Goal: Task Accomplishment & Management: Complete application form

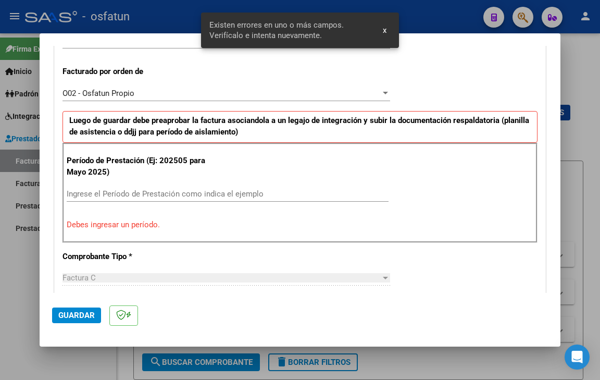
scroll to position [292, 0]
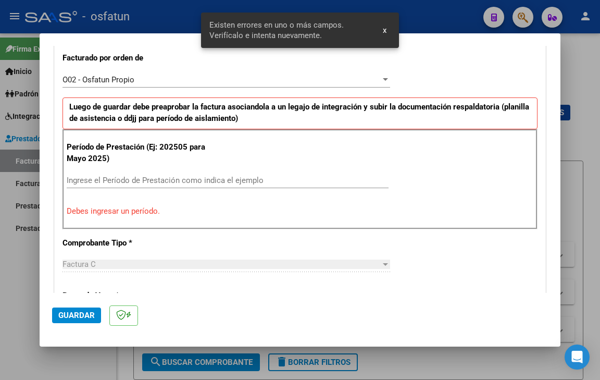
click at [139, 180] on input "Ingrese el Período de Prestación como indica el ejemplo" at bounding box center [228, 179] width 322 height 9
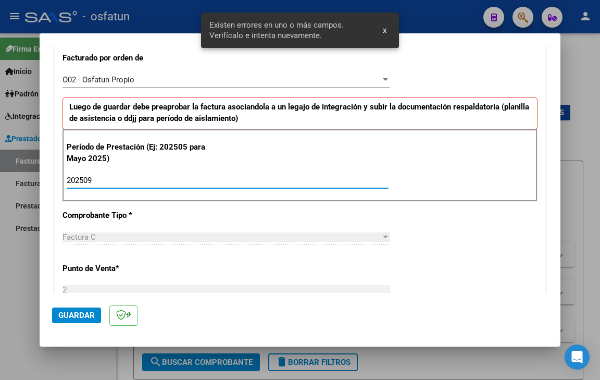
type input "202509"
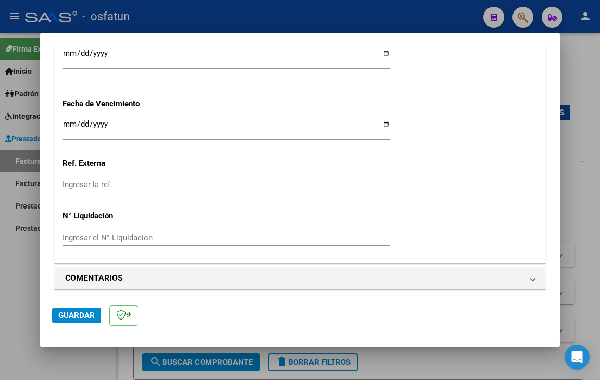
scroll to position [813, 0]
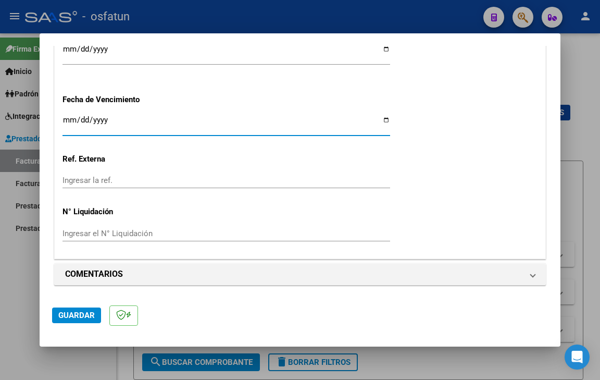
click at [66, 121] on input "Ingresar la fecha" at bounding box center [226, 124] width 328 height 17
type input "[DATE]"
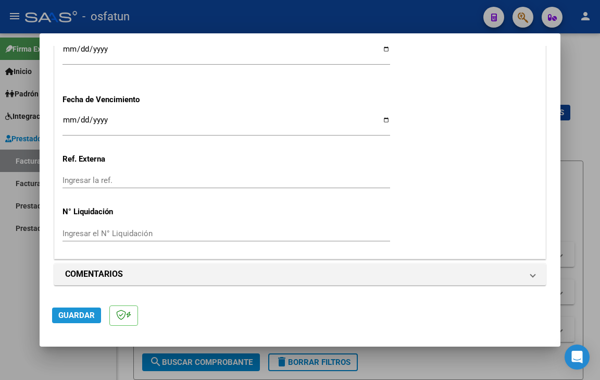
click at [89, 321] on button "Guardar" at bounding box center [76, 315] width 49 height 16
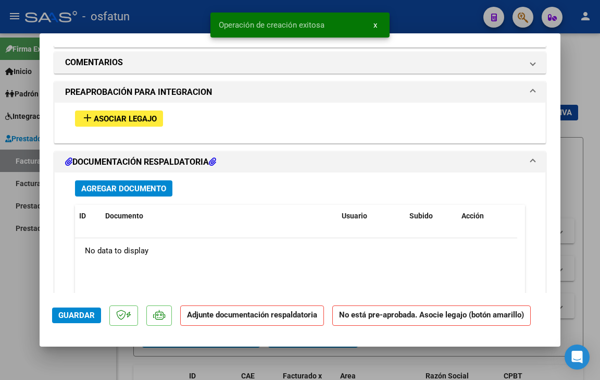
scroll to position [989, 0]
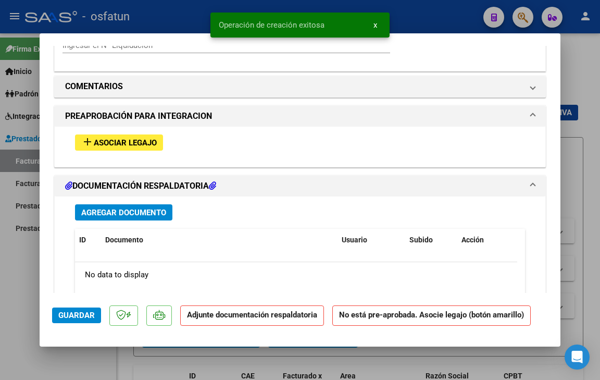
click at [117, 205] on button "Agregar Documento" at bounding box center [123, 212] width 97 height 16
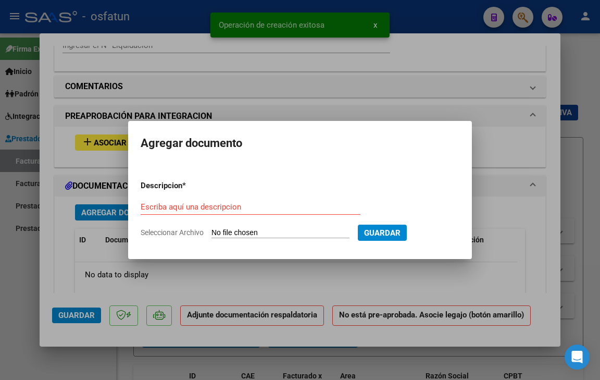
click at [181, 228] on span "Seleccionar Archivo" at bounding box center [172, 232] width 63 height 8
click at [211, 228] on input "Seleccionar Archivo" at bounding box center [280, 233] width 138 height 10
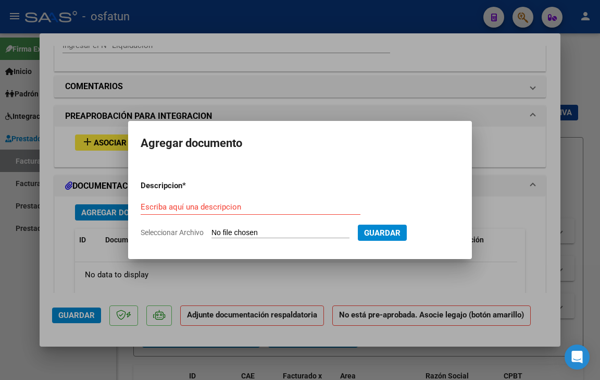
type input "C:\fakepath\Autorización [PERSON_NAME] psicologia.pdf"
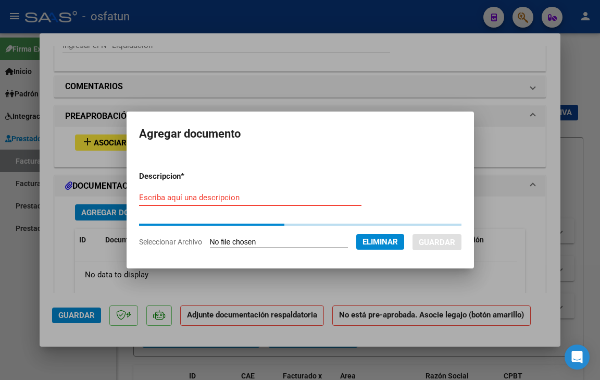
click at [199, 195] on input "Escriba aquí una descripcion" at bounding box center [250, 197] width 222 height 9
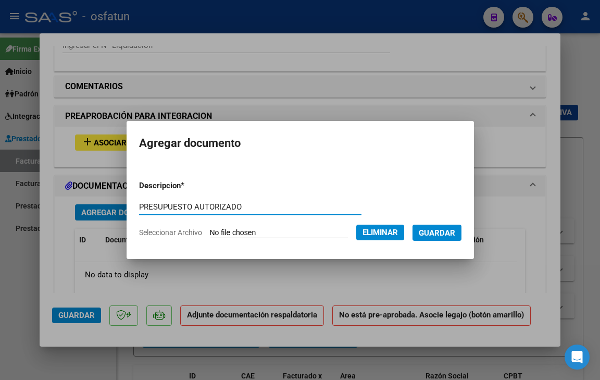
type input "PRESUPUESTO AUTORIZADO"
click at [447, 227] on button "Guardar" at bounding box center [436, 232] width 49 height 16
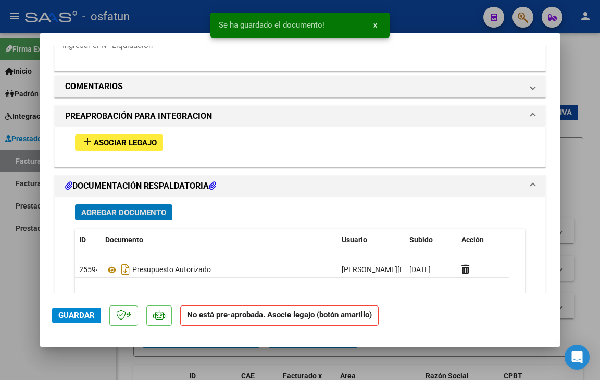
click at [150, 208] on span "Agregar Documento" at bounding box center [123, 212] width 85 height 9
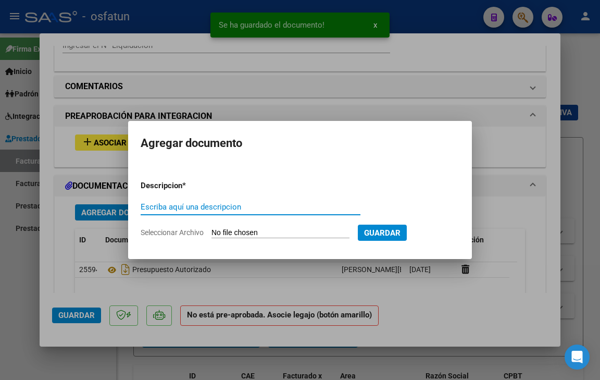
click at [165, 234] on span "Seleccionar Archivo" at bounding box center [172, 232] width 63 height 8
click at [211, 234] on input "Seleccionar Archivo" at bounding box center [280, 233] width 138 height 10
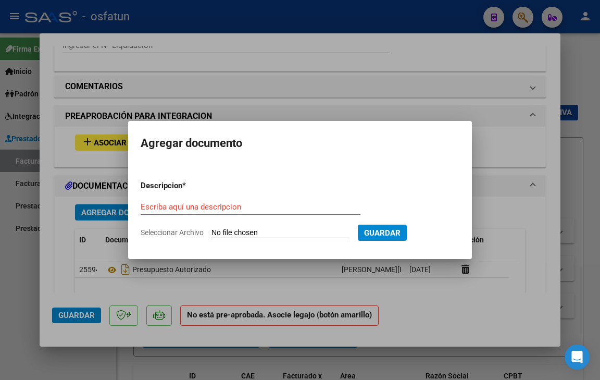
type input "C:\fakepath\Asistencia [PERSON_NAME][DATE].pdf"
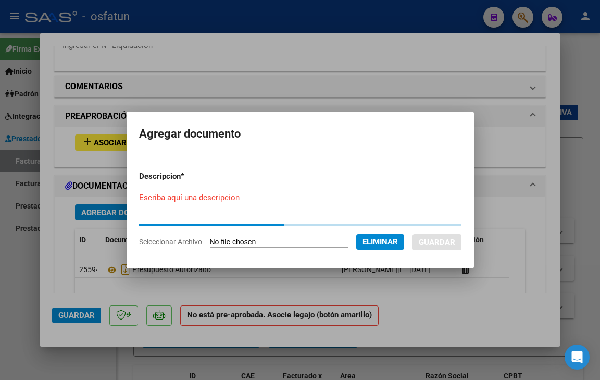
click at [200, 196] on input "Escriba aquí una descripcion" at bounding box center [250, 197] width 222 height 9
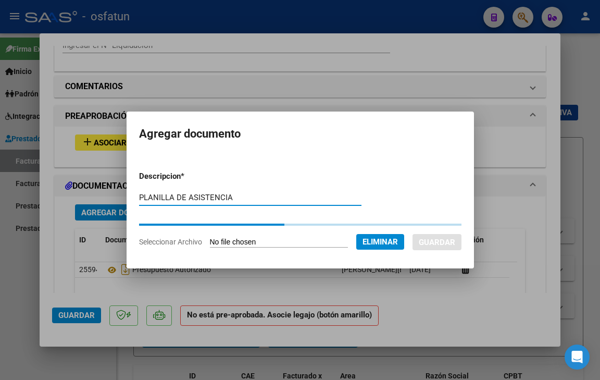
type input "PLANILLA DE ASISTENCIA"
click at [419, 302] on div at bounding box center [300, 190] width 600 height 380
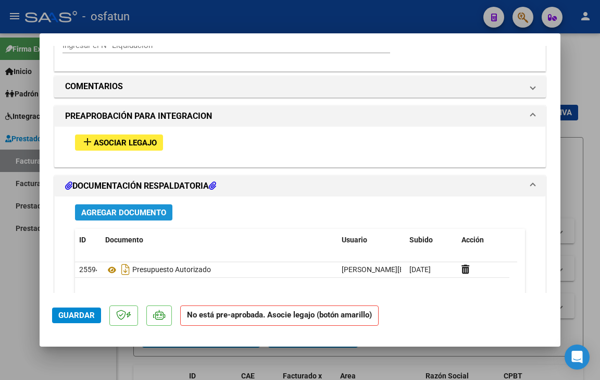
click at [131, 206] on button "Agregar Documento" at bounding box center [123, 212] width 97 height 16
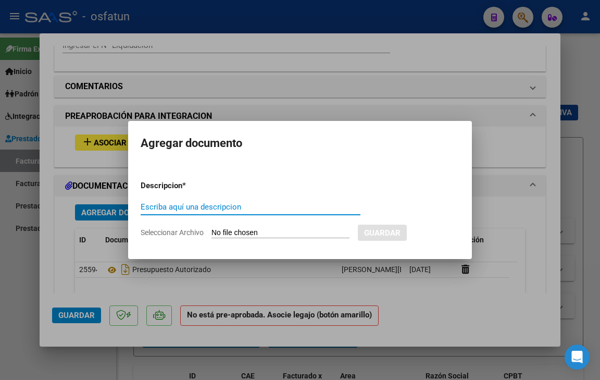
click at [170, 236] on span "Seleccionar Archivo" at bounding box center [172, 232] width 63 height 8
click at [211, 236] on input "Seleccionar Archivo" at bounding box center [280, 233] width 138 height 10
type input "C:\fakepath\Asistencia [PERSON_NAME][DATE].pdf"
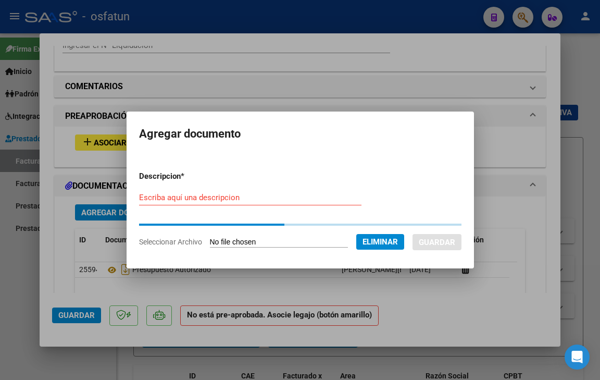
click at [237, 199] on input "Escriba aquí una descripcion" at bounding box center [250, 197] width 222 height 9
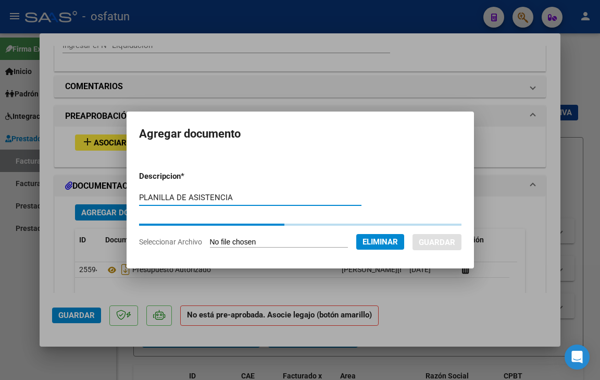
type input "PLANILLA DE ASISTENCIA"
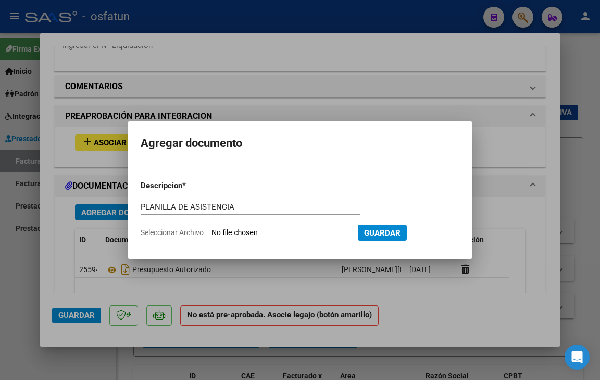
click at [181, 232] on span "Seleccionar Archivo" at bounding box center [172, 232] width 63 height 8
click at [211, 232] on input "Seleccionar Archivo" at bounding box center [280, 233] width 138 height 10
type input "C:\fakepath\Asistencia [PERSON_NAME][DATE].pdf"
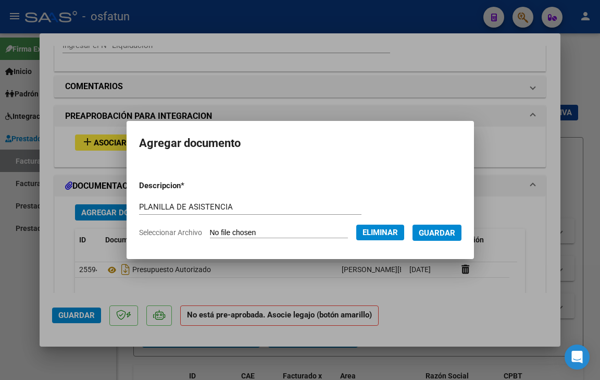
click at [452, 233] on span "Guardar" at bounding box center [437, 232] width 36 height 9
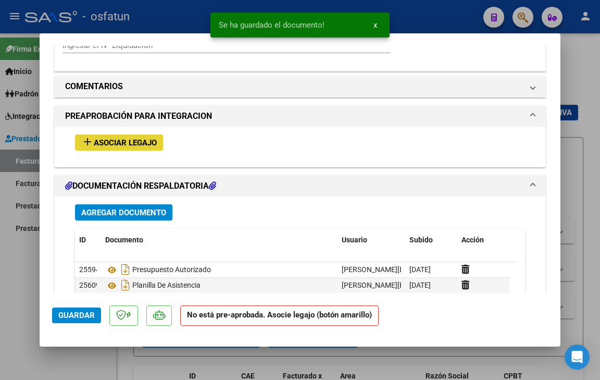
click at [113, 141] on span "Asociar Legajo" at bounding box center [125, 142] width 63 height 9
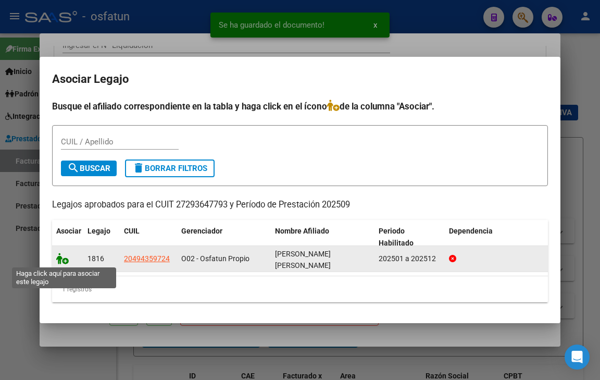
click at [61, 256] on icon at bounding box center [62, 258] width 12 height 11
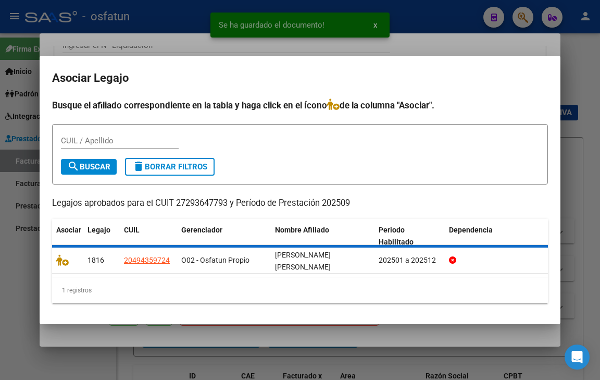
scroll to position [1017, 0]
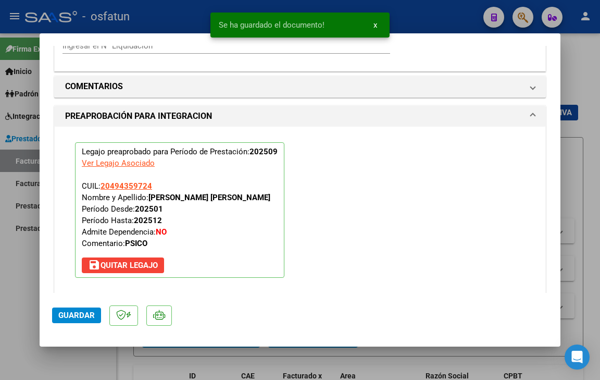
click at [76, 320] on span "Guardar" at bounding box center [76, 314] width 36 height 9
click at [72, 313] on span "Guardar" at bounding box center [76, 314] width 36 height 9
click at [93, 364] on div at bounding box center [300, 190] width 600 height 380
type input "$ 0,00"
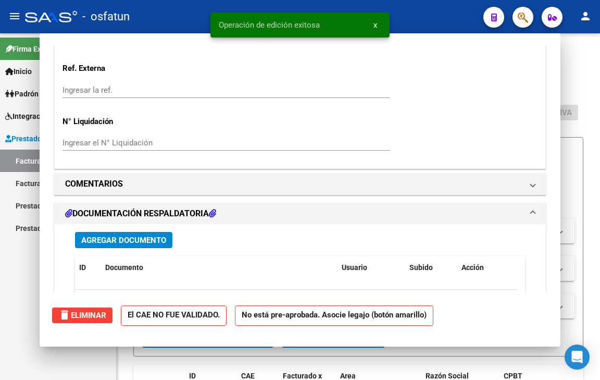
scroll to position [0, 0]
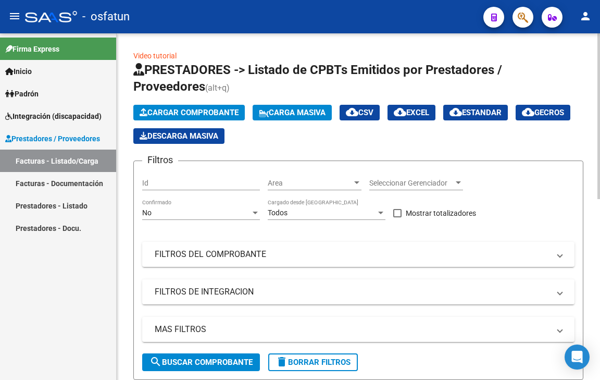
click at [200, 109] on span "Cargar Comprobante" at bounding box center [189, 112] width 99 height 9
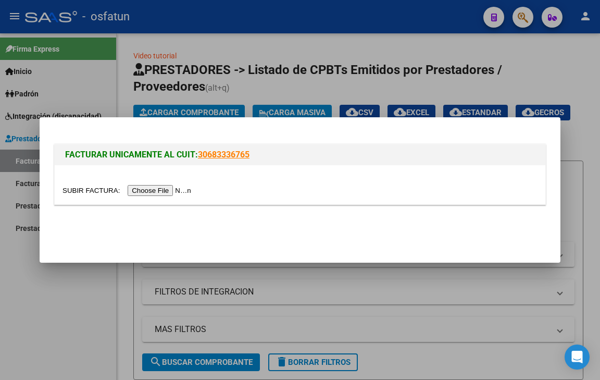
click at [178, 188] on input "file" at bounding box center [128, 190] width 132 height 11
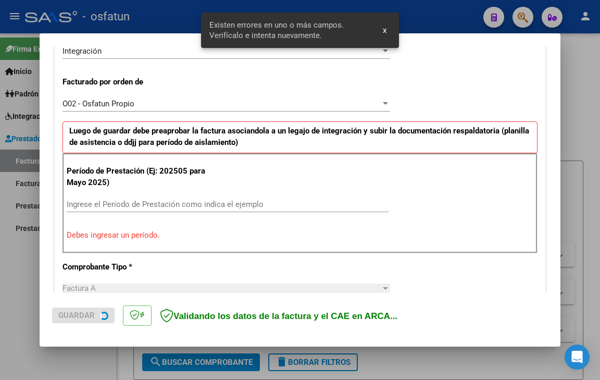
scroll to position [292, 0]
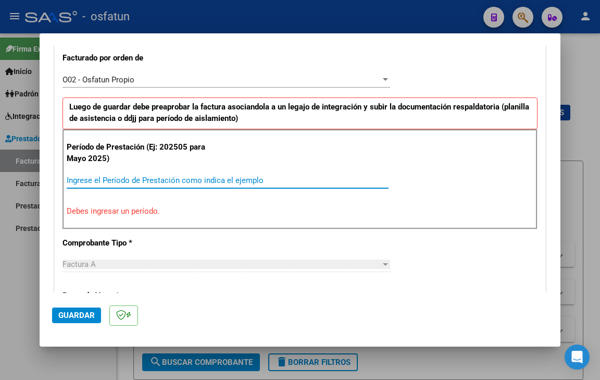
click at [220, 179] on input "Ingrese el Período de Prestación como indica el ejemplo" at bounding box center [228, 179] width 322 height 9
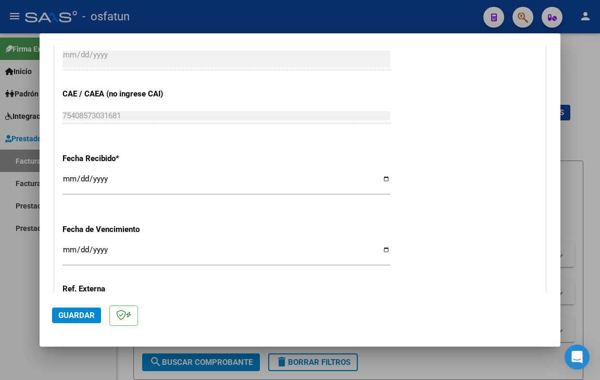
scroll to position [709, 0]
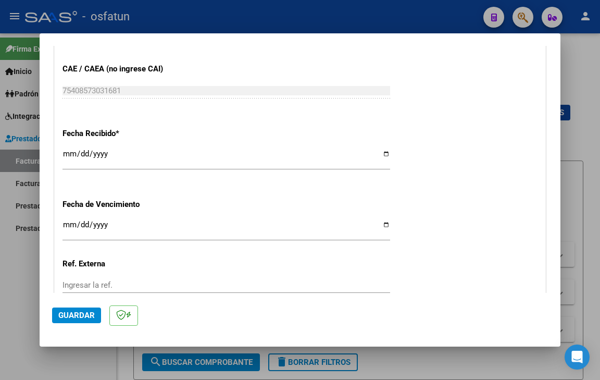
type input "202509"
click at [68, 223] on input "Ingresar la fecha" at bounding box center [226, 228] width 328 height 17
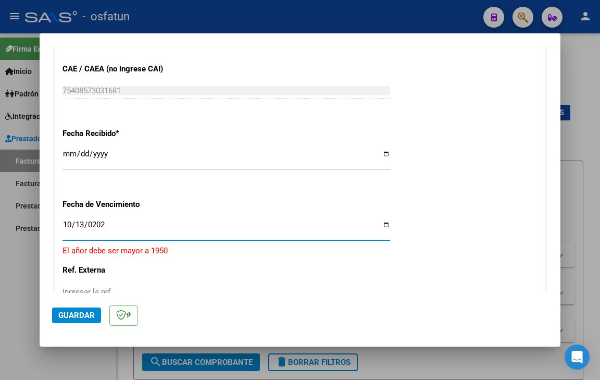
type input "[DATE]"
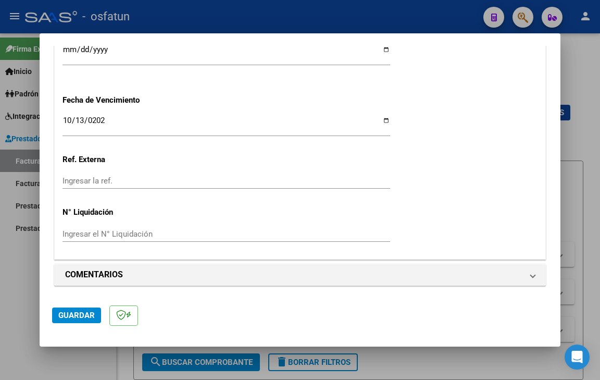
scroll to position [813, 0]
click at [79, 313] on span "Guardar" at bounding box center [76, 314] width 36 height 9
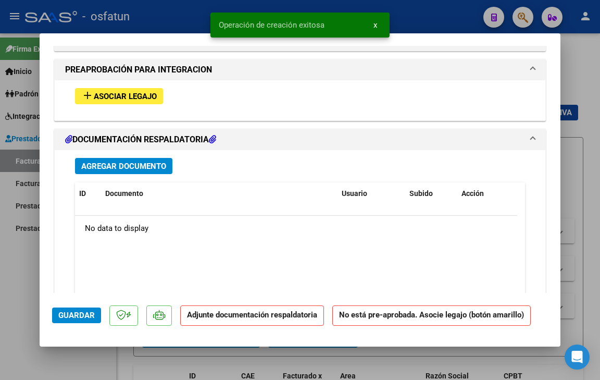
scroll to position [1114, 0]
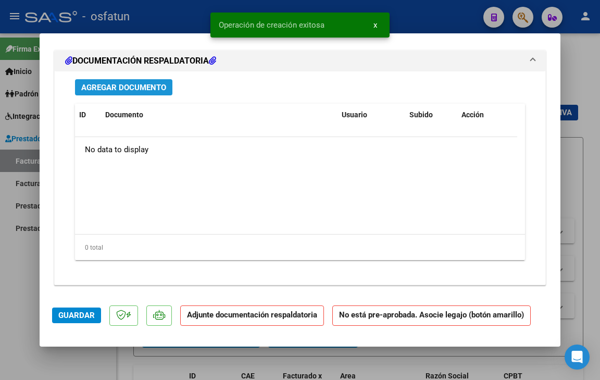
click at [134, 85] on span "Agregar Documento" at bounding box center [123, 87] width 85 height 9
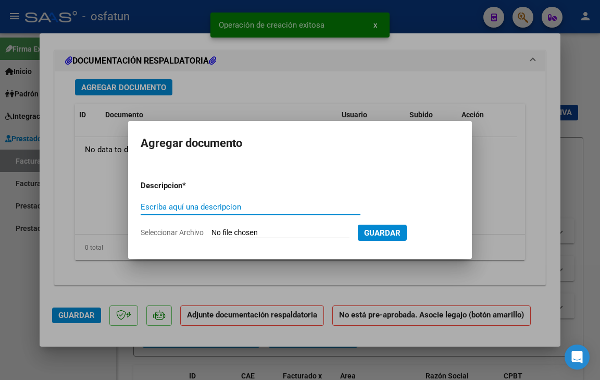
click at [166, 229] on span "Seleccionar Archivo" at bounding box center [172, 232] width 63 height 8
click at [211, 229] on input "Seleccionar Archivo" at bounding box center [280, 233] width 138 height 10
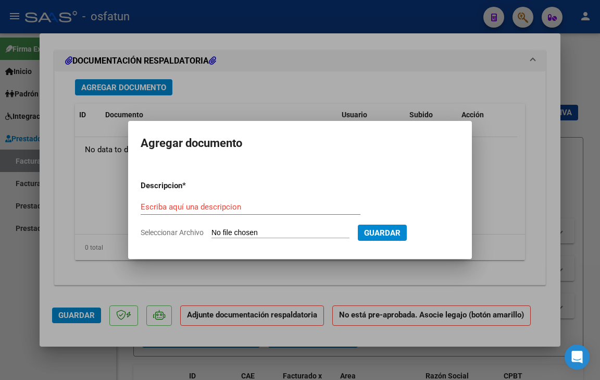
type input "C:\fakepath\[PERSON_NAME] AUT FONO.pdf"
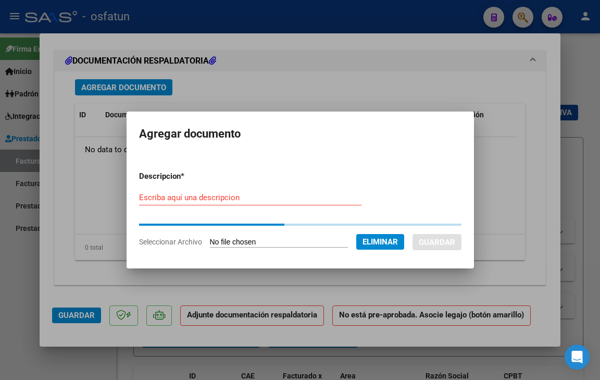
click at [206, 201] on input "Escriba aquí una descripcion" at bounding box center [250, 197] width 222 height 9
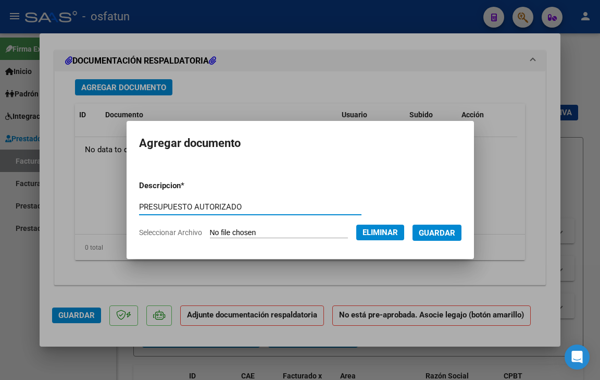
type input "PRESUPUESTO AUTORIZADO"
click at [437, 223] on form "Descripcion * PRESUPUESTO AUTORIZADO Escriba aquí una descripcion Seleccionar A…" at bounding box center [300, 209] width 322 height 74
click at [441, 231] on span "Guardar" at bounding box center [437, 232] width 36 height 9
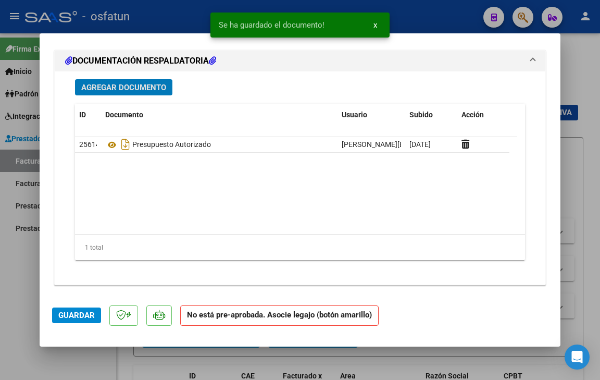
click at [128, 86] on span "Agregar Documento" at bounding box center [123, 87] width 85 height 9
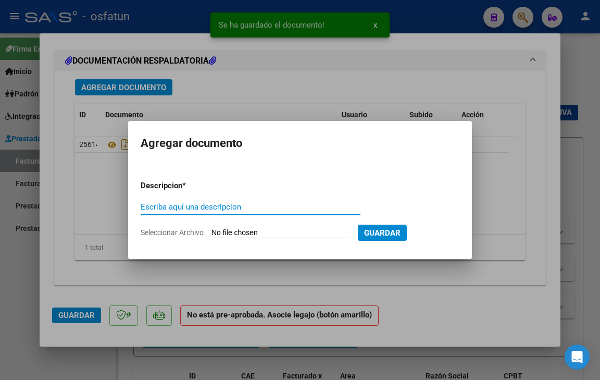
click at [144, 233] on span "Seleccionar Archivo" at bounding box center [172, 232] width 63 height 8
click at [211, 233] on input "Seleccionar Archivo" at bounding box center [280, 233] width 138 height 10
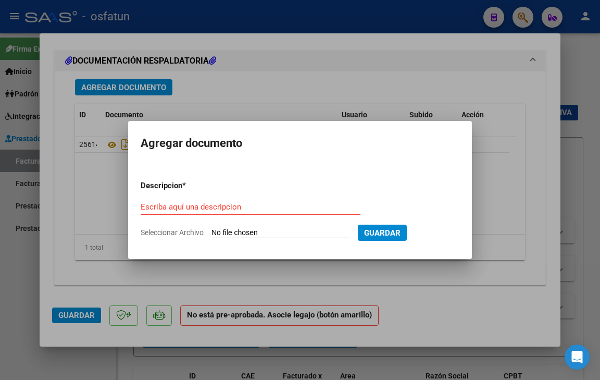
type input "C:\fakepath\[PERSON_NAME] FONO SEPT.pdf"
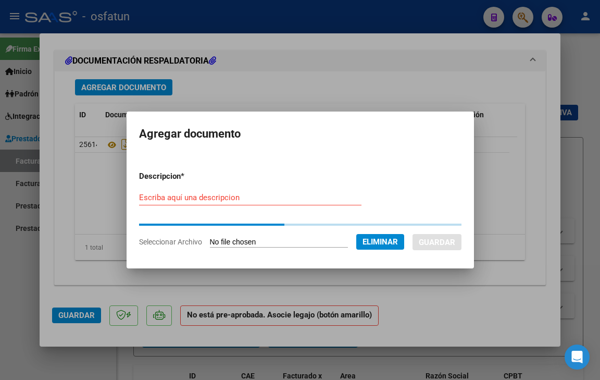
click at [228, 201] on input "Escriba aquí una descripcion" at bounding box center [250, 197] width 222 height 9
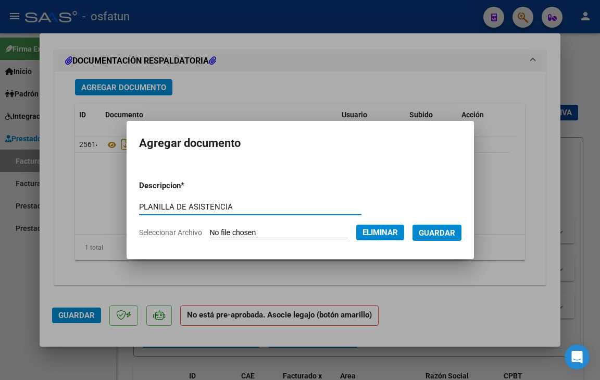
type input "PLANILLA DE ASISTENCIA"
click at [449, 230] on span "Guardar" at bounding box center [437, 232] width 36 height 9
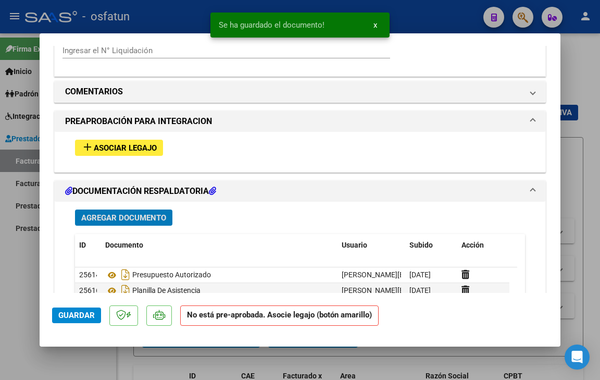
scroll to position [906, 0]
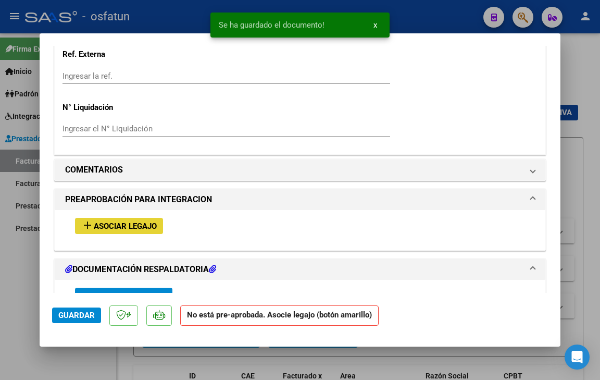
click at [130, 231] on button "add Asociar Legajo" at bounding box center [119, 226] width 88 height 16
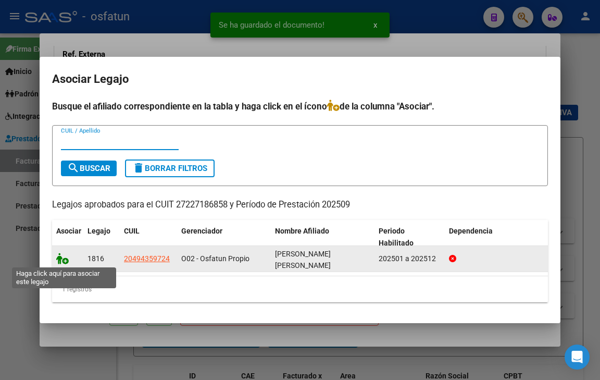
click at [60, 259] on icon at bounding box center [62, 258] width 12 height 11
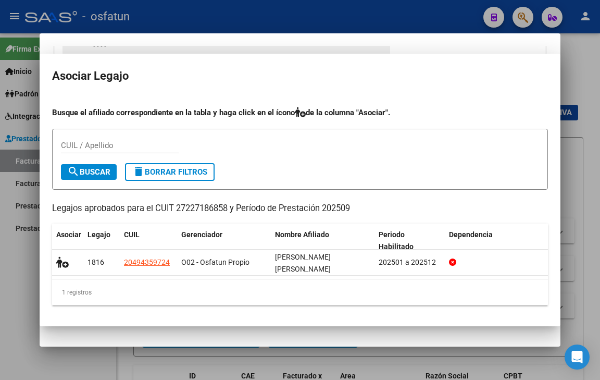
scroll to position [934, 0]
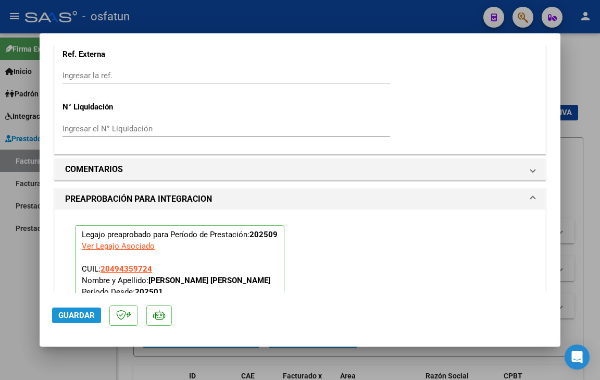
click at [68, 319] on span "Guardar" at bounding box center [76, 314] width 36 height 9
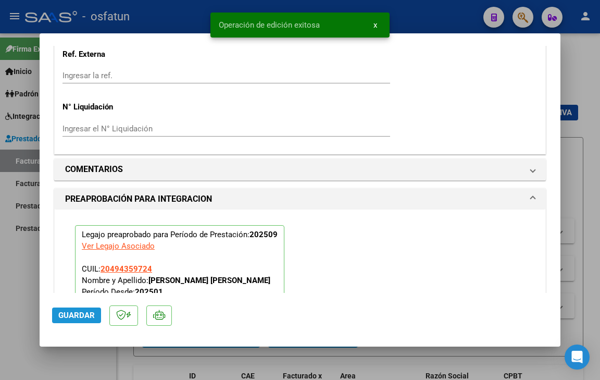
click at [87, 318] on span "Guardar" at bounding box center [76, 314] width 36 height 9
click at [93, 362] on div at bounding box center [300, 190] width 600 height 380
type input "$ 0,00"
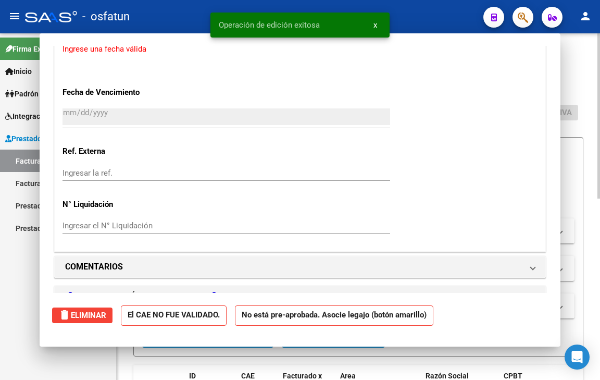
scroll to position [0, 0]
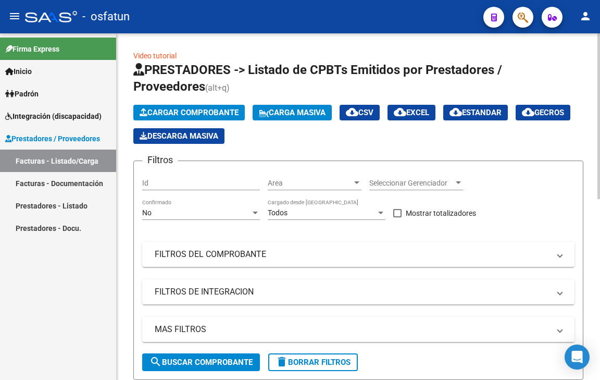
click at [198, 109] on span "Cargar Comprobante" at bounding box center [189, 112] width 99 height 9
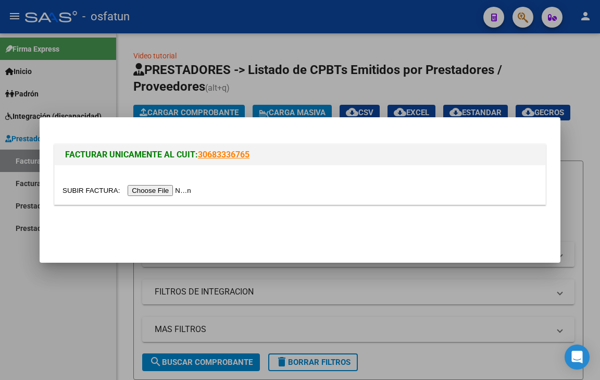
click at [173, 191] on input "file" at bounding box center [128, 190] width 132 height 11
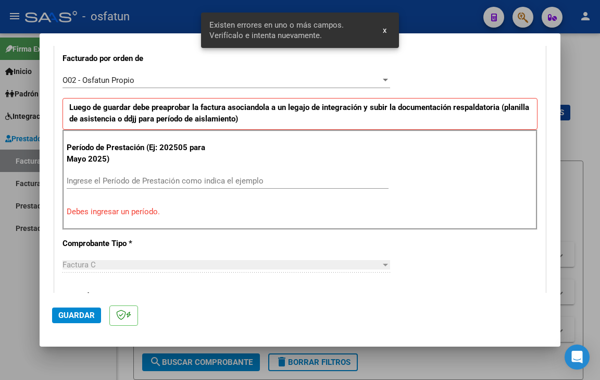
scroll to position [292, 0]
click at [169, 179] on input "Ingrese el Período de Prestación como indica el ejemplo" at bounding box center [228, 179] width 322 height 9
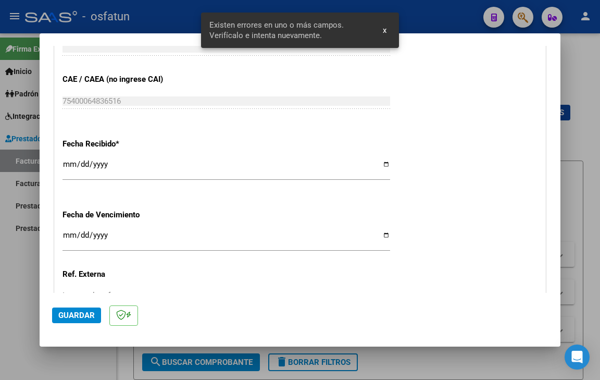
scroll to position [761, 0]
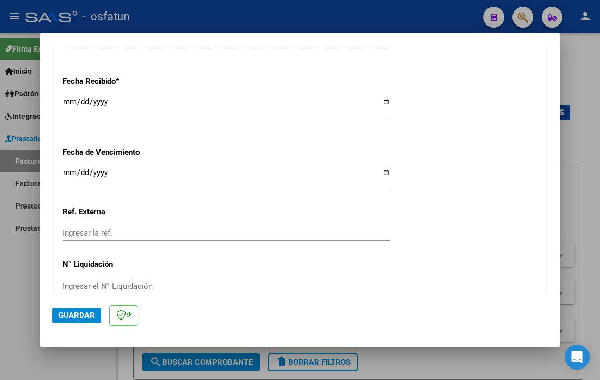
type input "202509"
click at [67, 172] on input "Ingresar la fecha" at bounding box center [226, 176] width 328 height 17
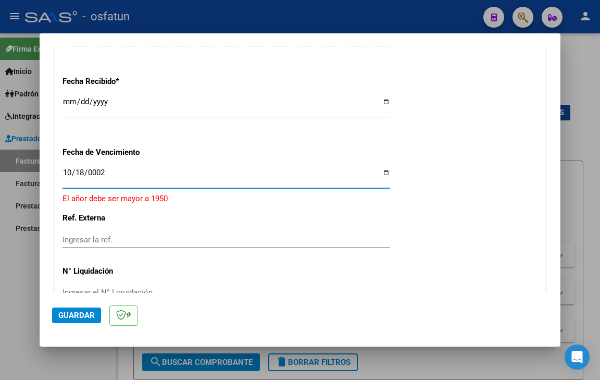
type input "0022-10-18"
type input "[DATE]"
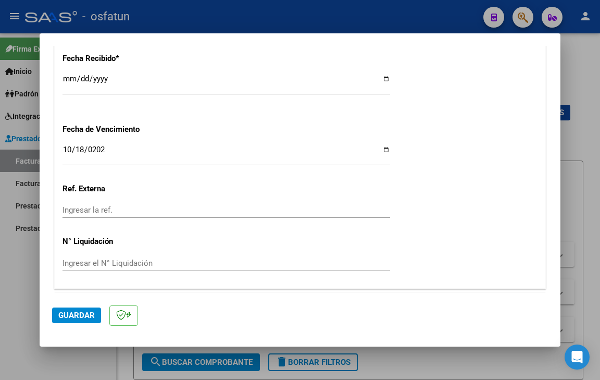
scroll to position [813, 0]
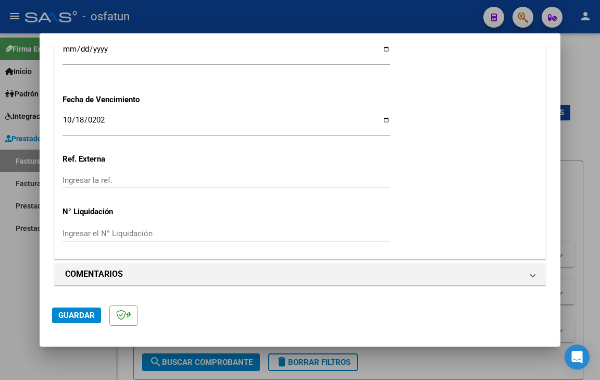
click at [71, 319] on span "Guardar" at bounding box center [76, 314] width 36 height 9
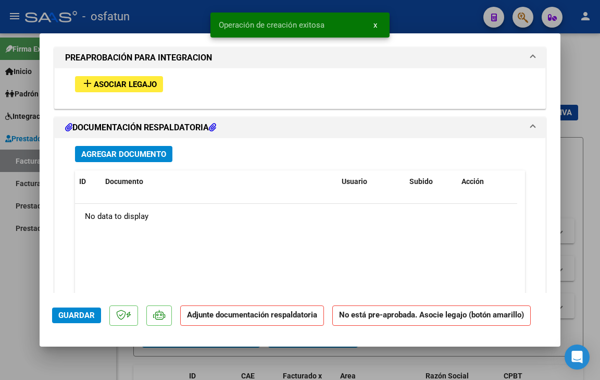
scroll to position [1094, 0]
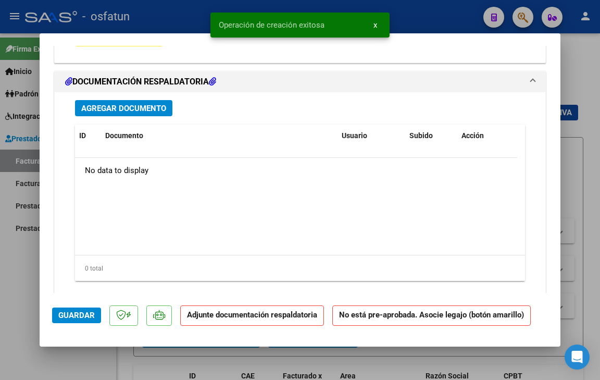
click at [140, 105] on span "Agregar Documento" at bounding box center [123, 108] width 85 height 9
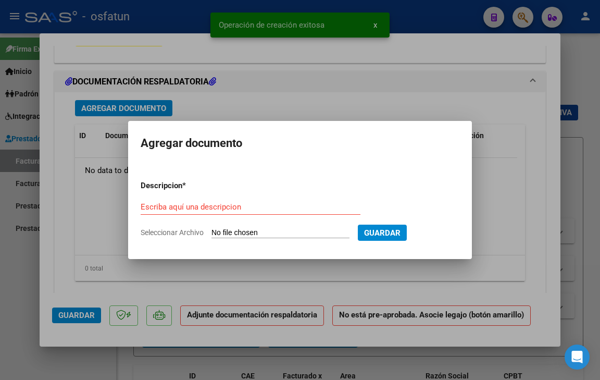
click at [182, 231] on span "Seleccionar Archivo" at bounding box center [172, 232] width 63 height 8
click at [211, 231] on input "Seleccionar Archivo" at bounding box center [280, 233] width 138 height 10
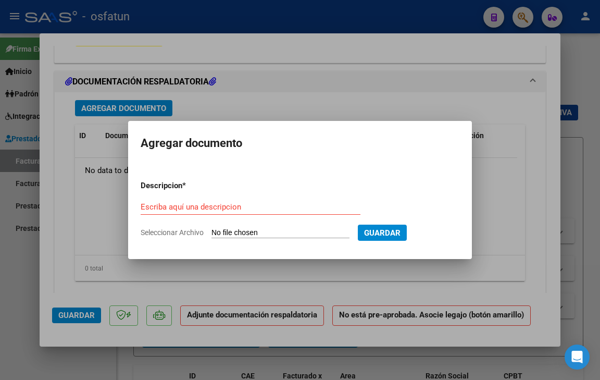
type input "C:\fakepath\[PERSON_NAME] psicologia (1).pdf"
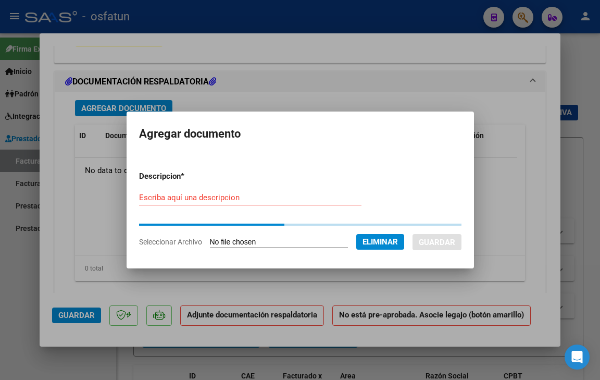
click at [230, 193] on div "Escriba aquí una descripcion" at bounding box center [250, 198] width 222 height 16
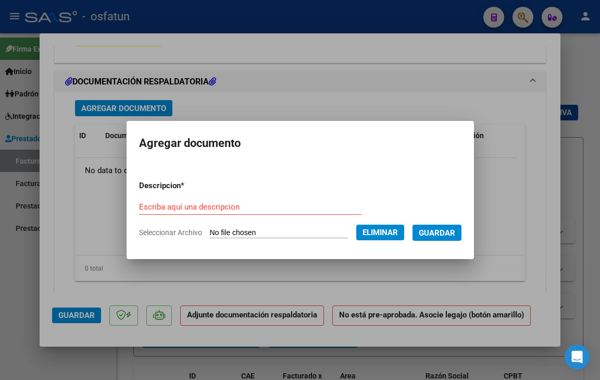
click at [229, 199] on div "Escriba aquí una descripcion" at bounding box center [250, 207] width 222 height 16
type input "PRESUPUESTO AUTORIZADO"
click at [440, 231] on span "Guardar" at bounding box center [437, 232] width 36 height 9
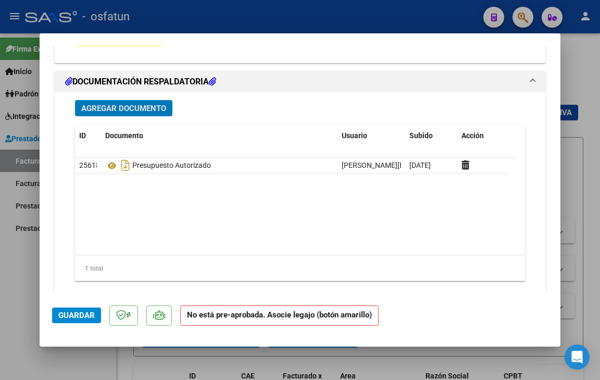
click at [130, 100] on button "Agregar Documento" at bounding box center [123, 108] width 97 height 16
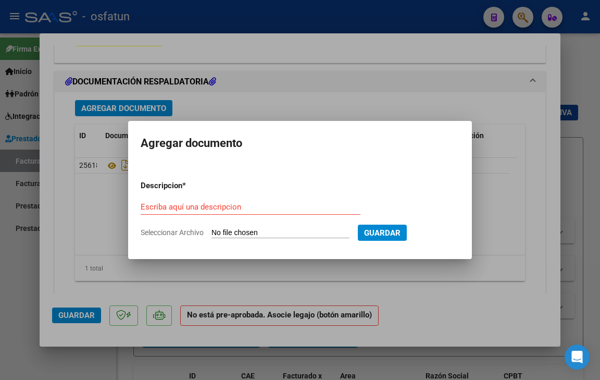
click at [165, 228] on span "Seleccionar Archivo" at bounding box center [172, 232] width 63 height 8
click at [211, 228] on input "Seleccionar Archivo" at bounding box center [280, 233] width 138 height 10
type input "C:\fakepath\[PERSON_NAME] asistencia septiembre.pdf"
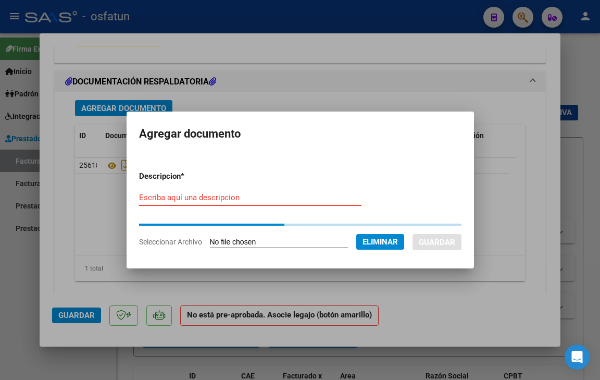
click at [191, 195] on input "Escriba aquí una descripcion" at bounding box center [250, 197] width 222 height 9
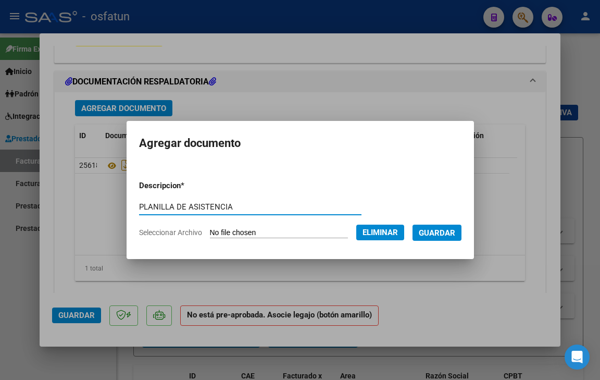
type input "PLANILLA DE ASISTENCIA"
click at [455, 234] on span "Guardar" at bounding box center [437, 232] width 36 height 9
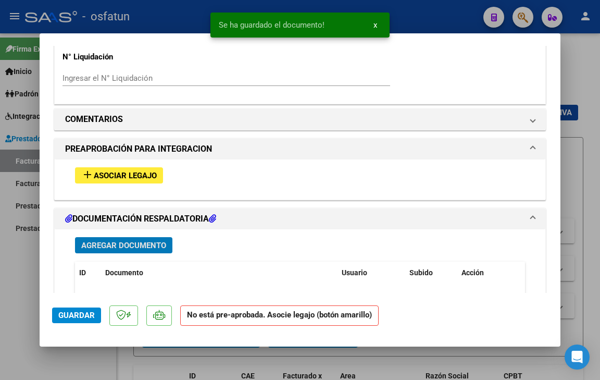
scroll to position [937, 0]
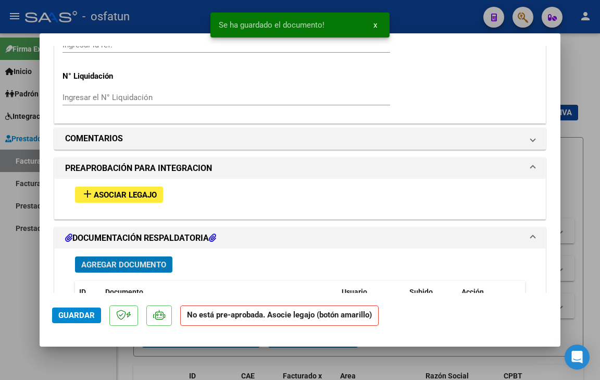
click at [146, 198] on span "Asociar Legajo" at bounding box center [125, 194] width 63 height 9
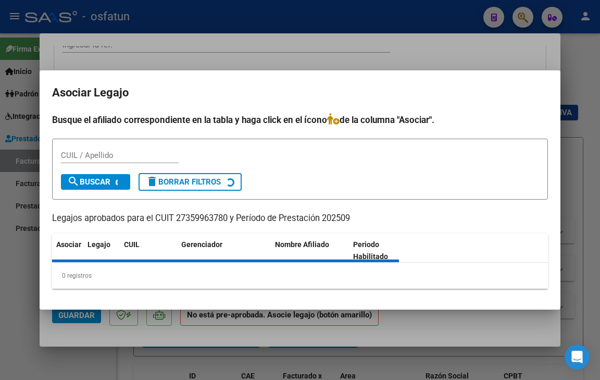
drag, startPoint x: 411, startPoint y: 56, endPoint x: 380, endPoint y: 67, distance: 32.6
click at [410, 57] on div at bounding box center [300, 190] width 600 height 380
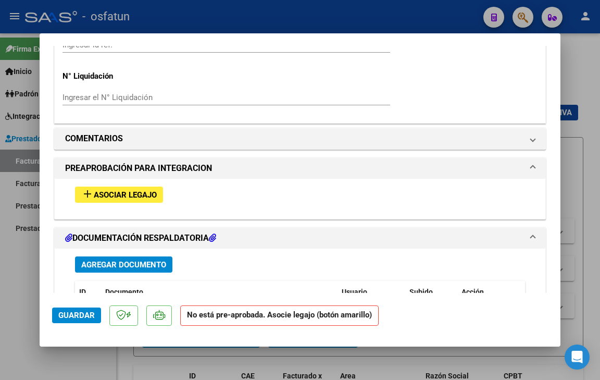
click at [140, 191] on span "Asociar Legajo" at bounding box center [125, 194] width 63 height 9
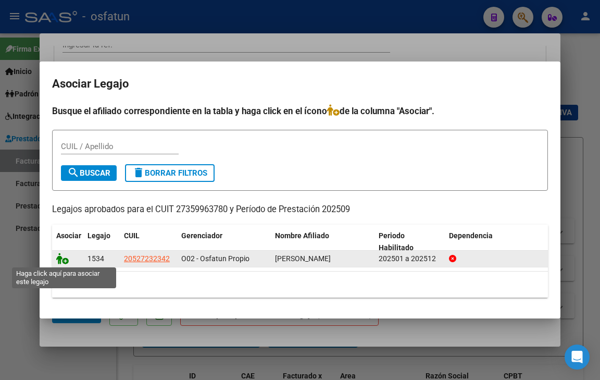
click at [65, 261] on icon at bounding box center [62, 258] width 12 height 11
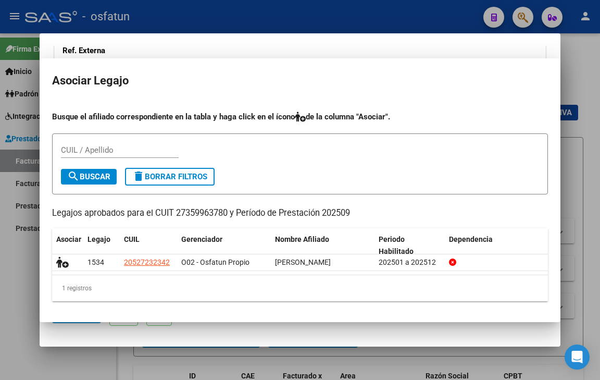
scroll to position [964, 0]
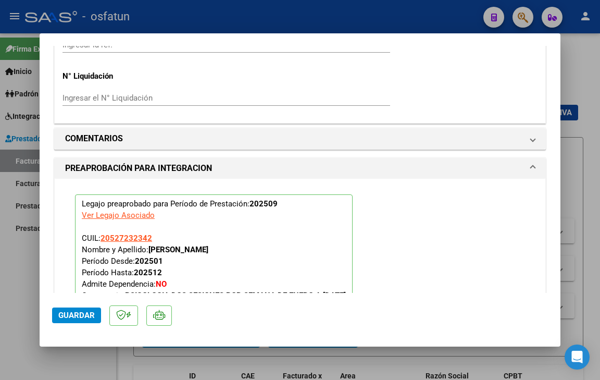
click at [75, 321] on button "Guardar" at bounding box center [76, 315] width 49 height 16
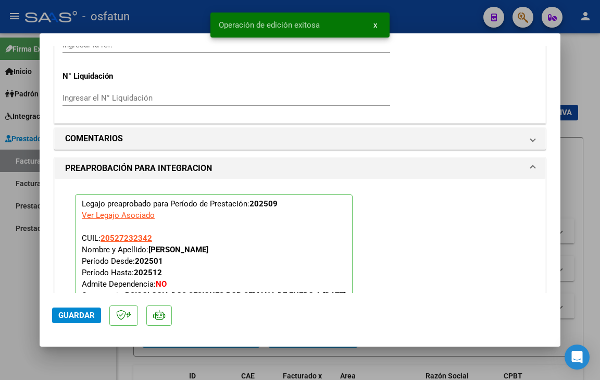
click at [77, 317] on span "Guardar" at bounding box center [76, 314] width 36 height 9
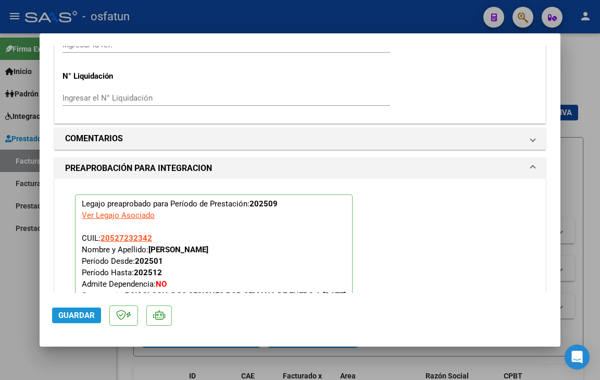
click at [67, 310] on button "Guardar" at bounding box center [76, 315] width 49 height 16
